Goal: Task Accomplishment & Management: Use online tool/utility

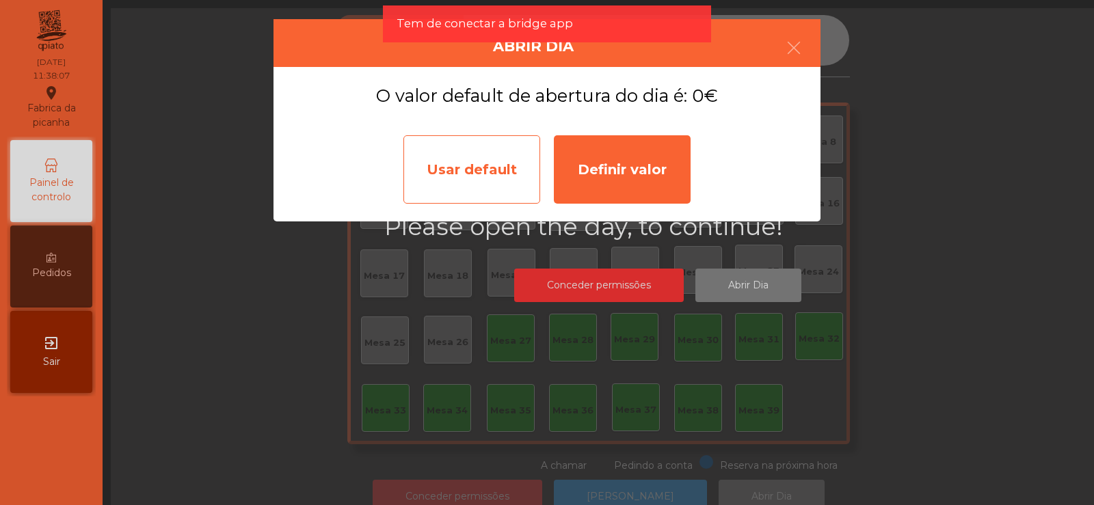
click at [475, 171] on div "Usar default" at bounding box center [471, 169] width 137 height 68
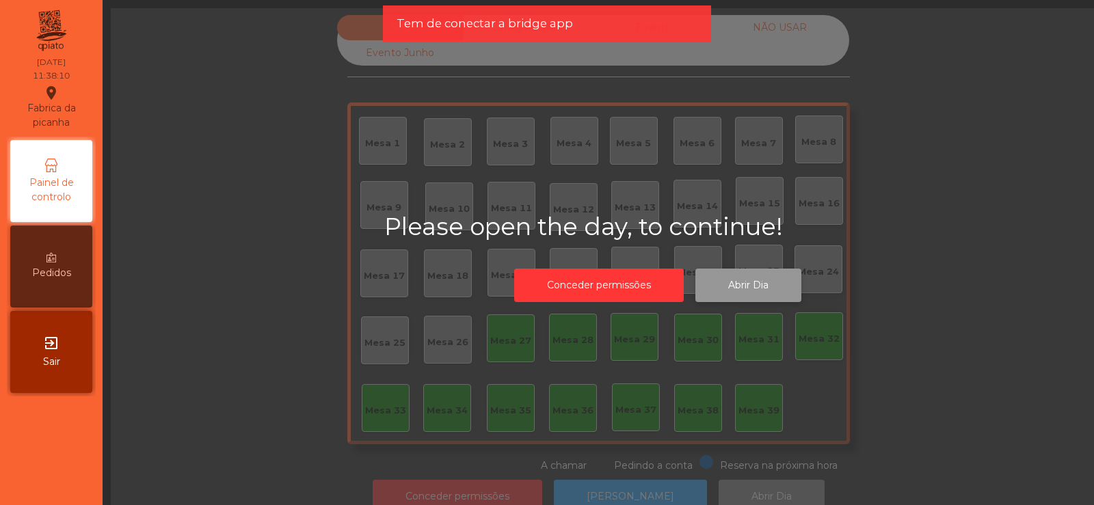
click at [748, 293] on button "Abrir Dia" at bounding box center [748, 286] width 106 height 34
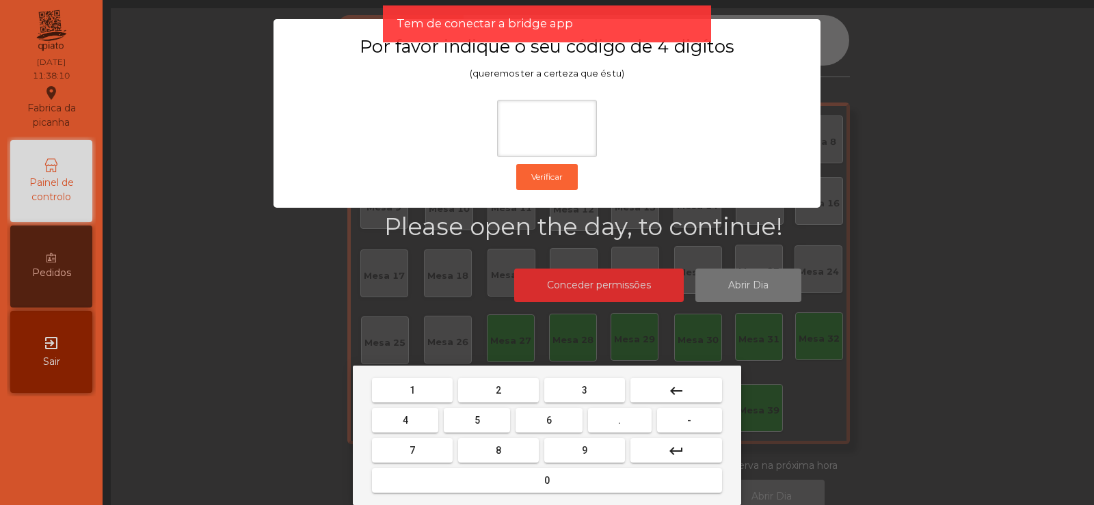
click at [511, 388] on button "2" at bounding box center [498, 390] width 81 height 25
click at [538, 421] on button "6" at bounding box center [549, 420] width 66 height 25
click at [413, 449] on span "7" at bounding box center [412, 450] width 5 height 11
click at [469, 415] on button "5" at bounding box center [477, 420] width 66 height 25
type input "****"
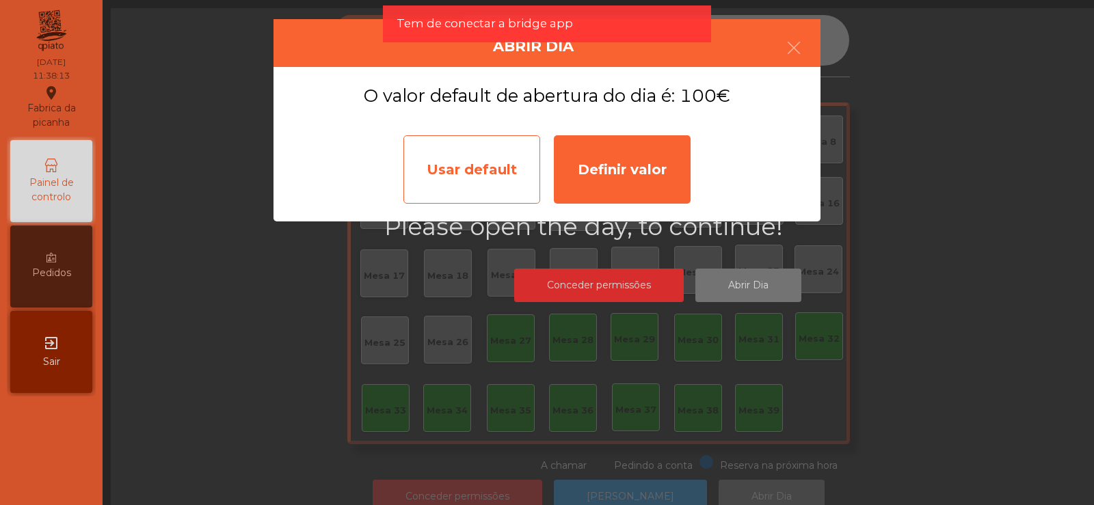
click at [484, 161] on div "Usar default" at bounding box center [471, 169] width 137 height 68
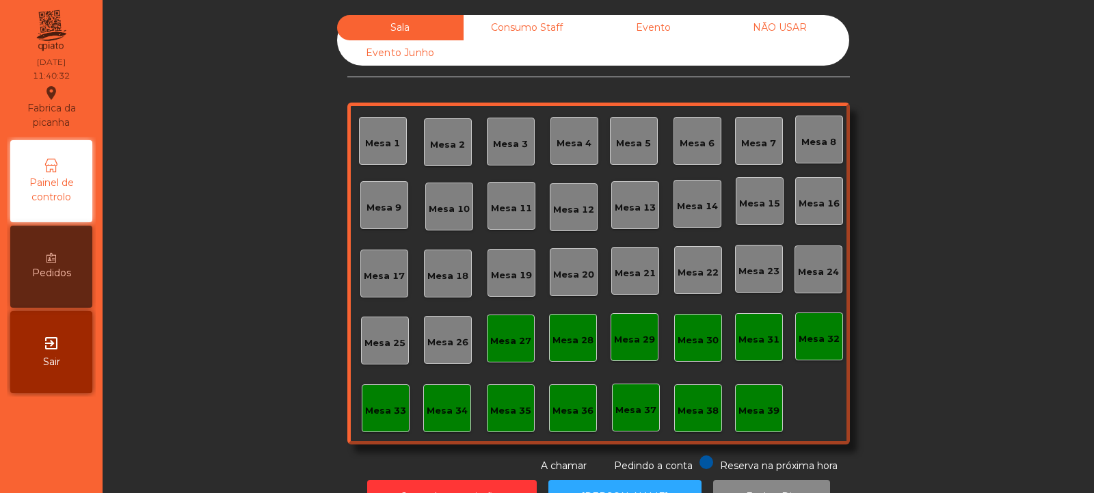
scroll to position [46, 0]
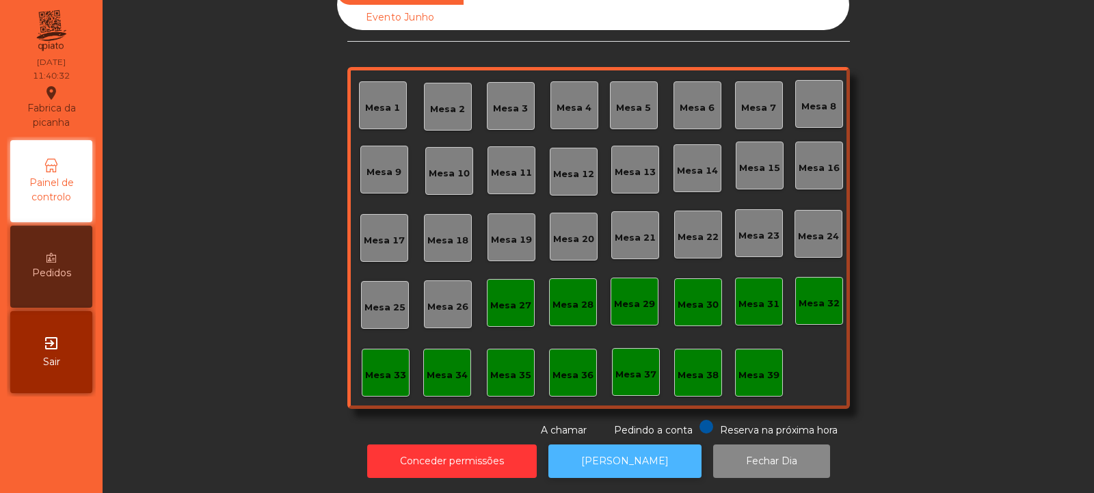
click at [610, 446] on button "[PERSON_NAME]" at bounding box center [624, 461] width 153 height 34
